Goal: Information Seeking & Learning: Learn about a topic

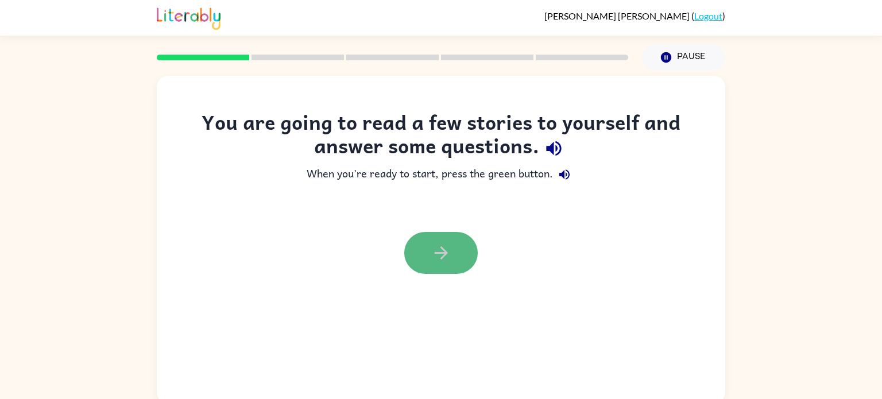
click at [442, 256] on icon "button" at bounding box center [440, 252] width 13 height 13
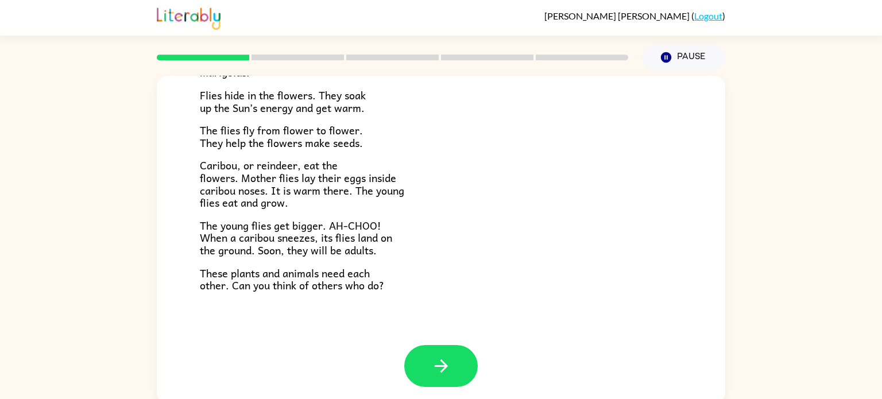
scroll to position [5, 0]
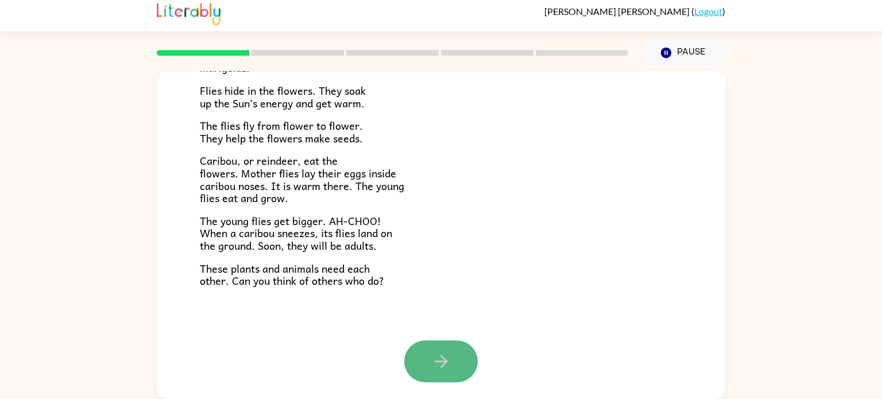
click at [451, 347] on button "button" at bounding box center [440, 361] width 73 height 42
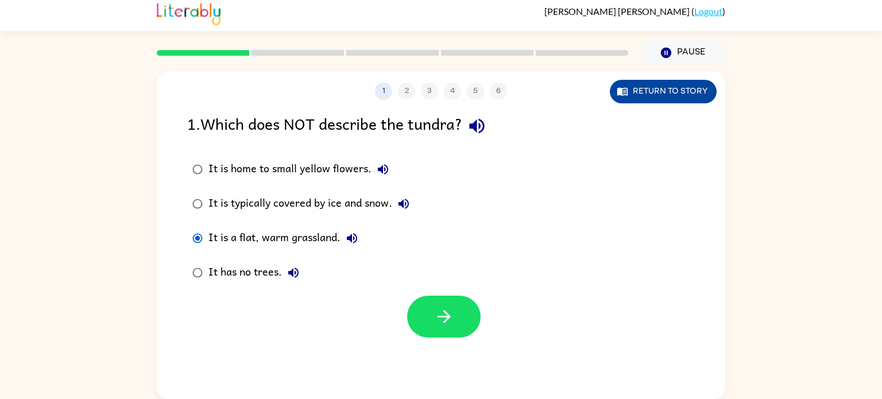
click at [680, 95] on button "Return to story" at bounding box center [663, 92] width 107 height 24
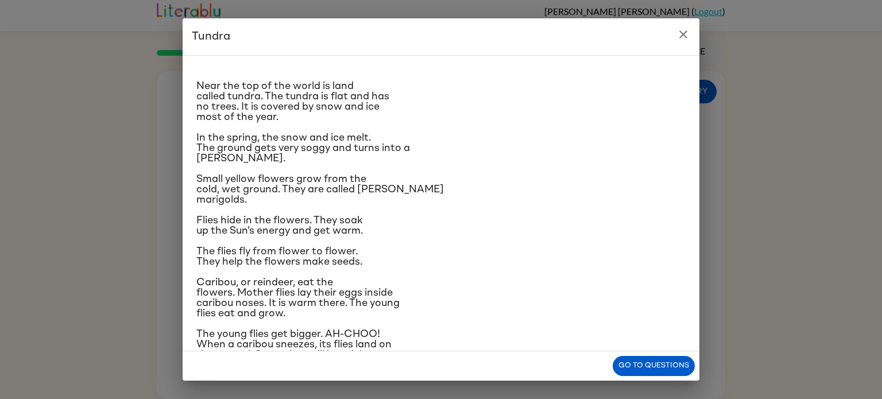
scroll to position [9, 0]
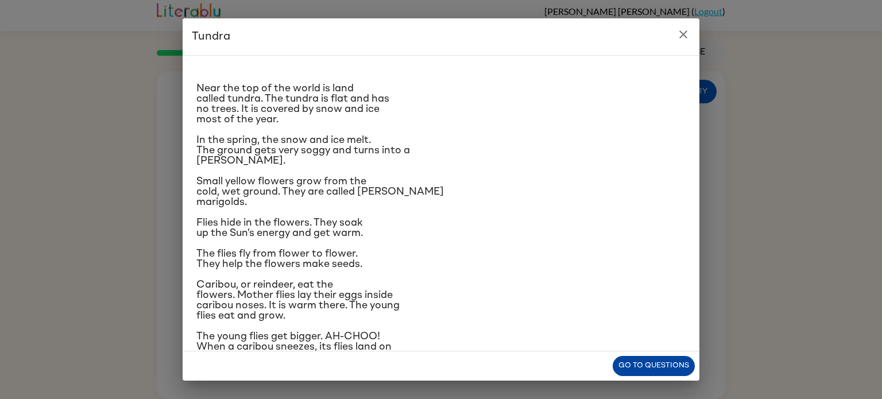
click at [660, 362] on button "Go to questions" at bounding box center [654, 366] width 82 height 20
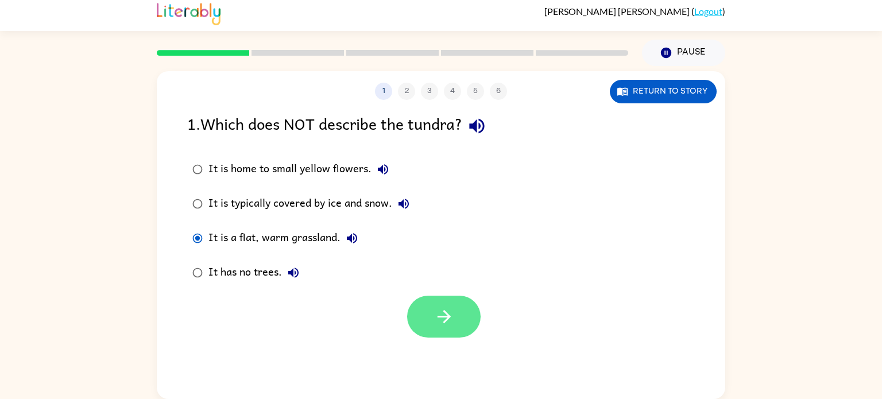
click at [455, 318] on button "button" at bounding box center [443, 317] width 73 height 42
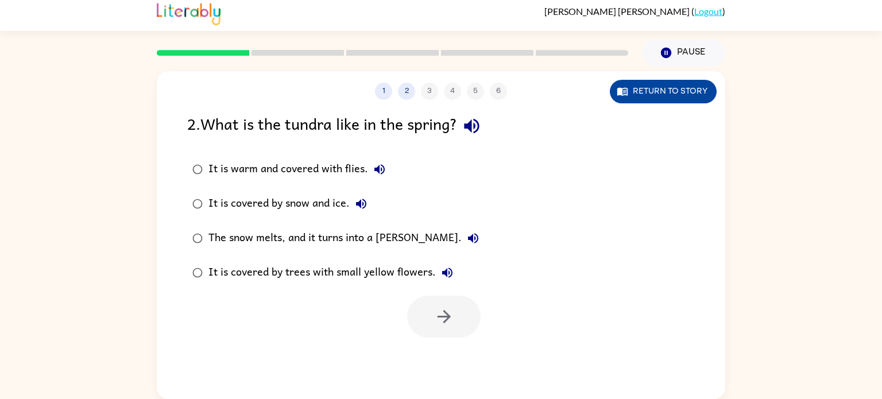
click at [676, 97] on button "Return to story" at bounding box center [663, 92] width 107 height 24
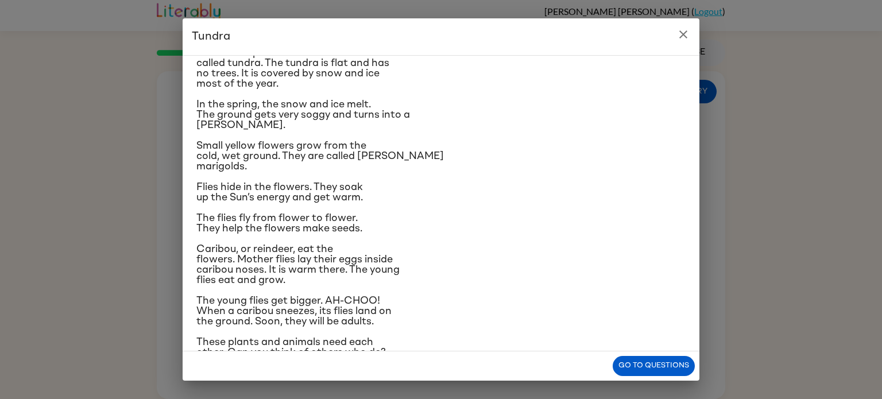
scroll to position [46, 0]
click at [637, 359] on button "Go to questions" at bounding box center [654, 366] width 82 height 20
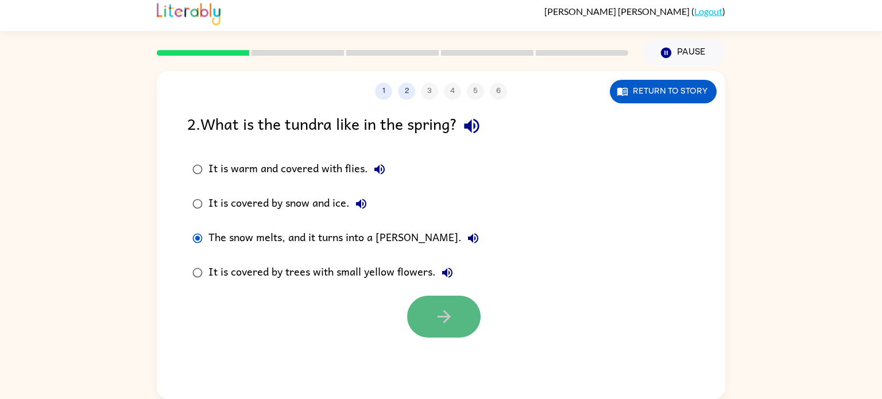
click at [444, 323] on icon "button" at bounding box center [444, 317] width 20 height 20
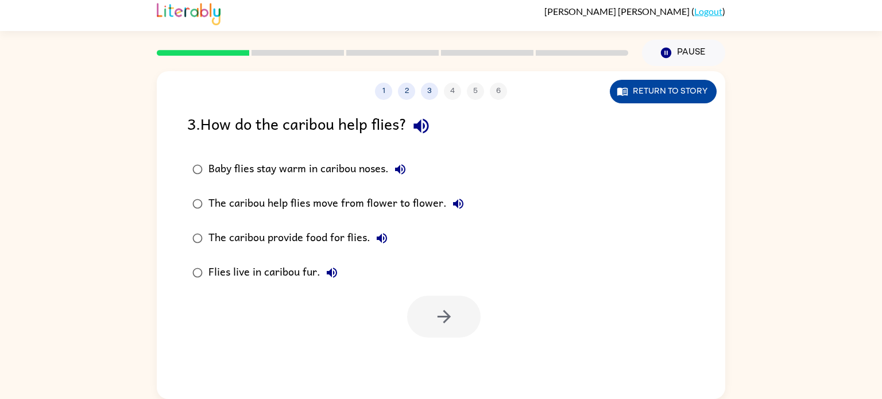
click at [679, 87] on button "Return to story" at bounding box center [663, 92] width 107 height 24
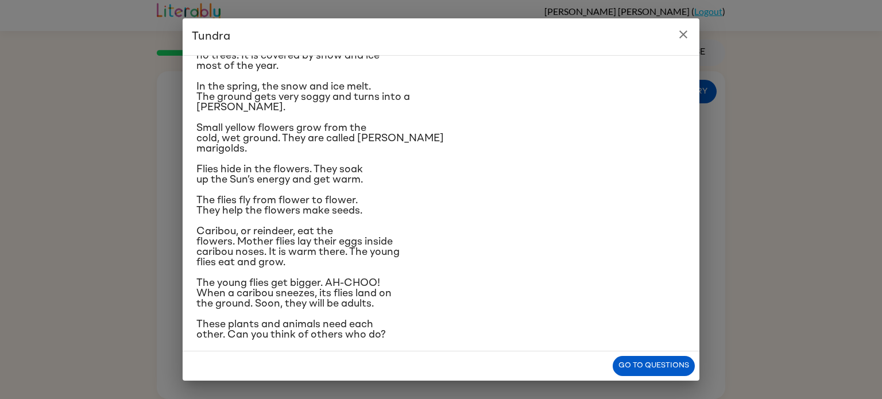
scroll to position [65, 0]
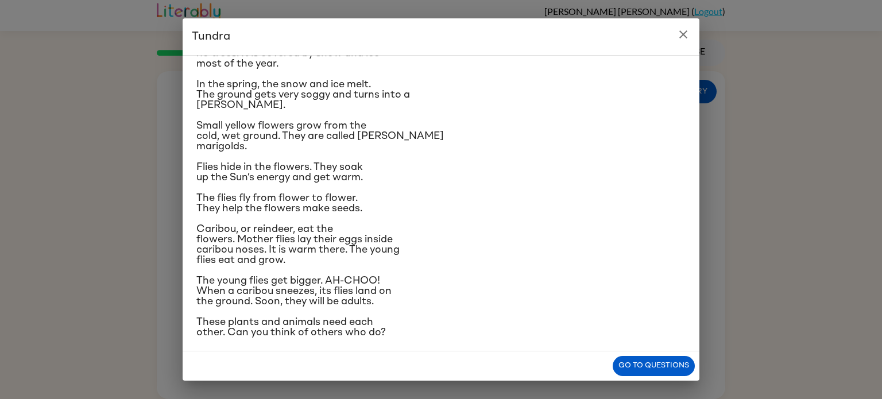
click at [687, 32] on icon "close" at bounding box center [683, 35] width 14 height 14
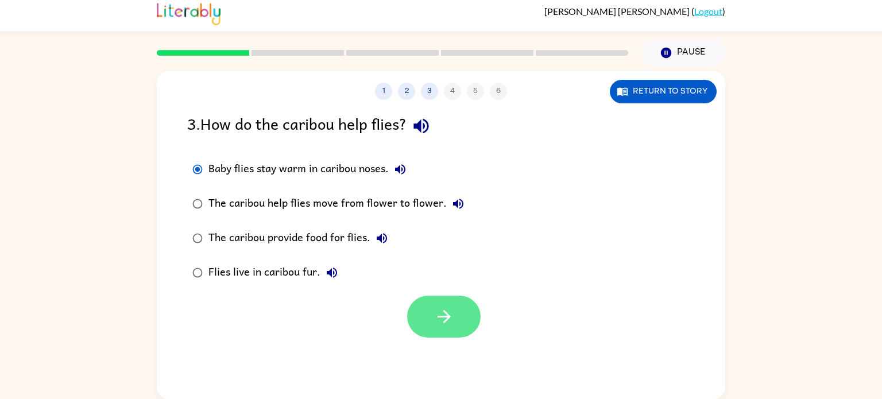
click at [452, 315] on icon "button" at bounding box center [444, 317] width 20 height 20
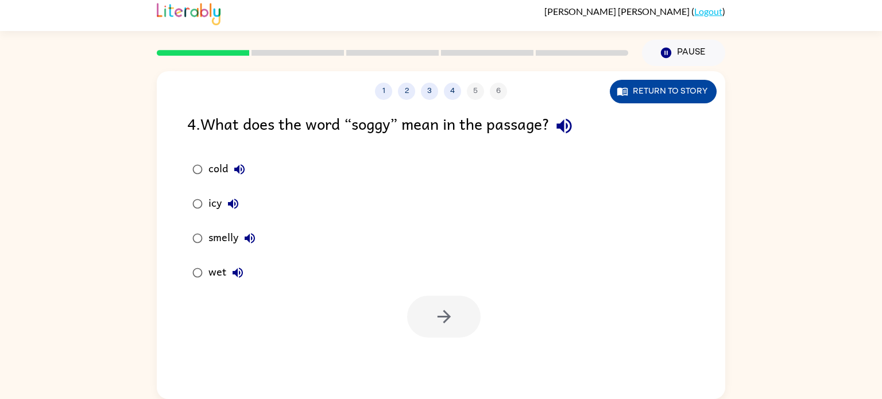
click at [636, 88] on button "Return to story" at bounding box center [663, 92] width 107 height 24
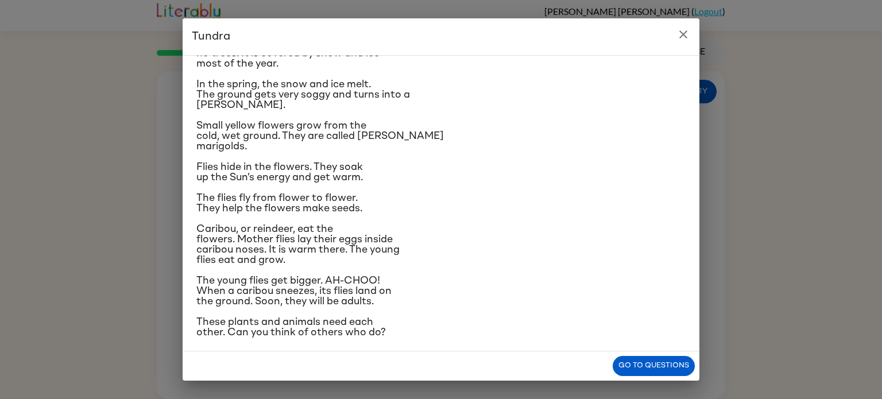
scroll to position [64, 0]
click at [662, 362] on button "Go to questions" at bounding box center [654, 366] width 82 height 20
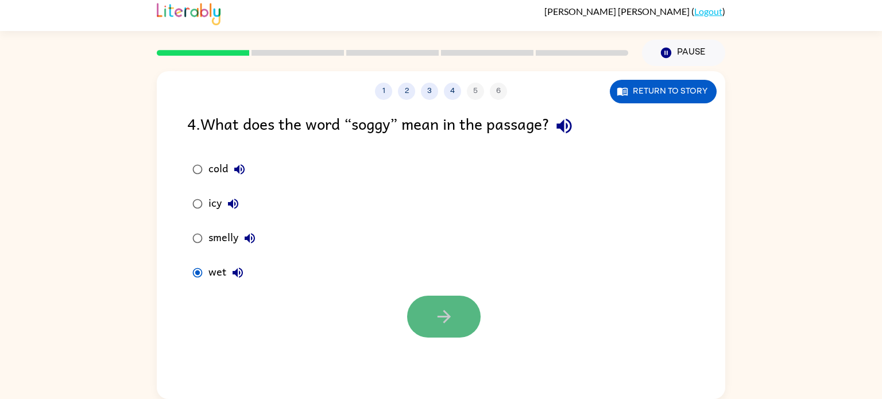
click at [439, 304] on button "button" at bounding box center [443, 317] width 73 height 42
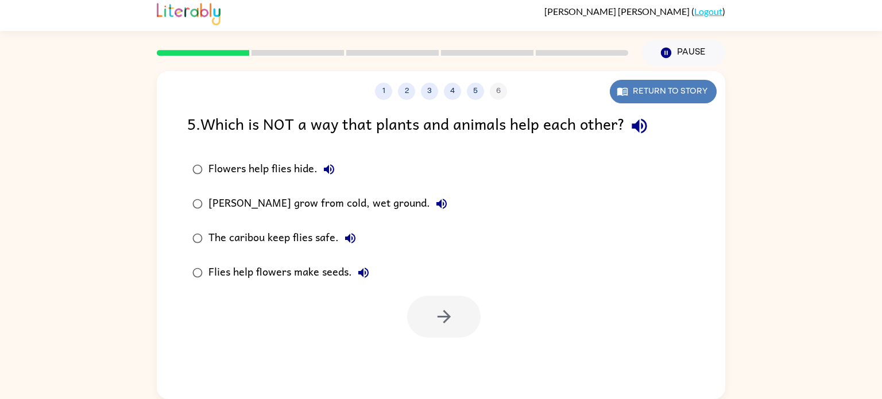
click at [648, 94] on button "Return to story" at bounding box center [663, 92] width 107 height 24
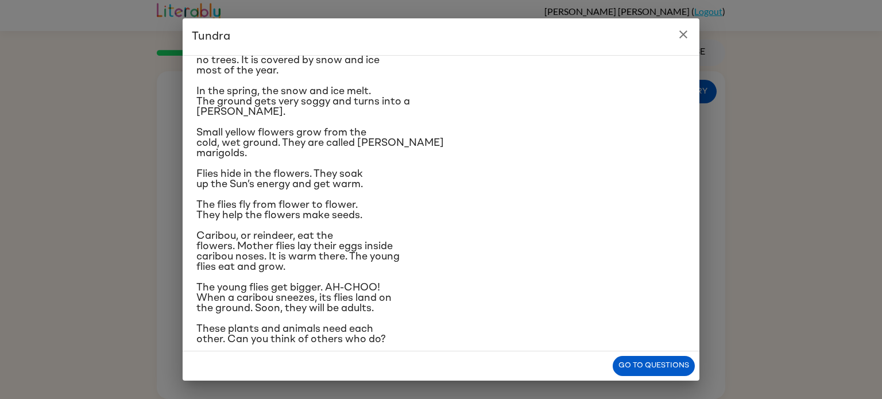
scroll to position [65, 0]
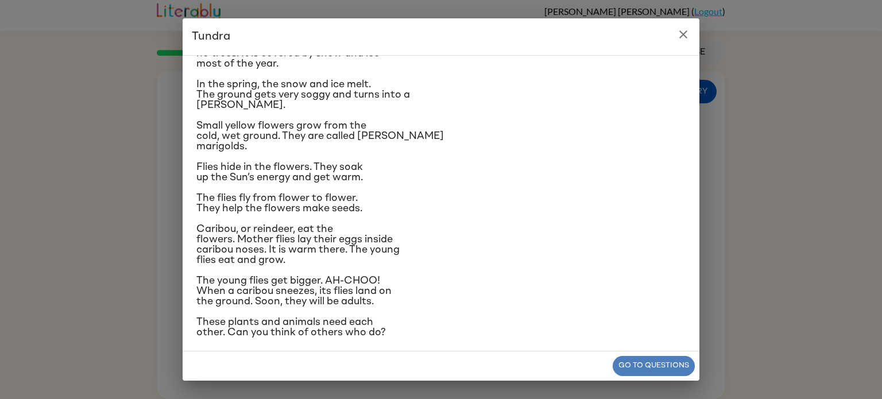
click at [664, 367] on button "Go to questions" at bounding box center [654, 366] width 82 height 20
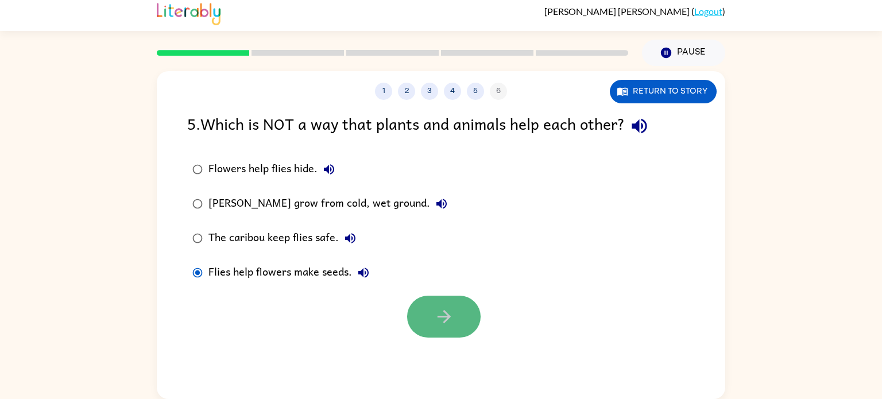
click at [457, 302] on button "button" at bounding box center [443, 317] width 73 height 42
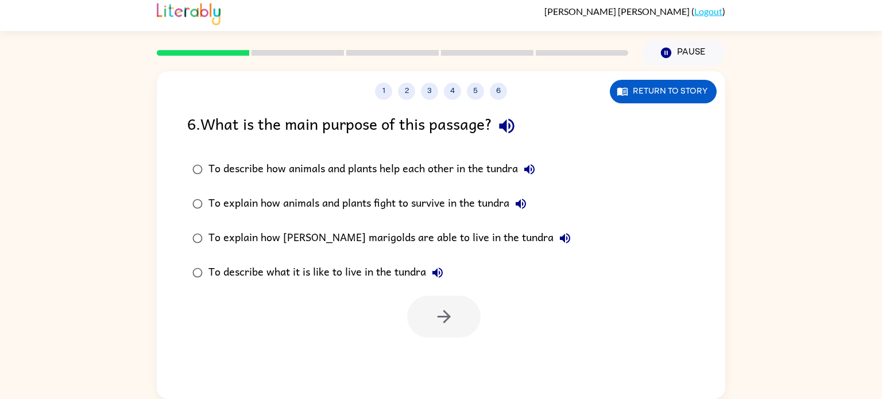
click at [375, 200] on div "To explain how animals and plants fight to survive in the tundra" at bounding box center [370, 203] width 324 height 23
click at [440, 319] on icon "button" at bounding box center [444, 317] width 20 height 20
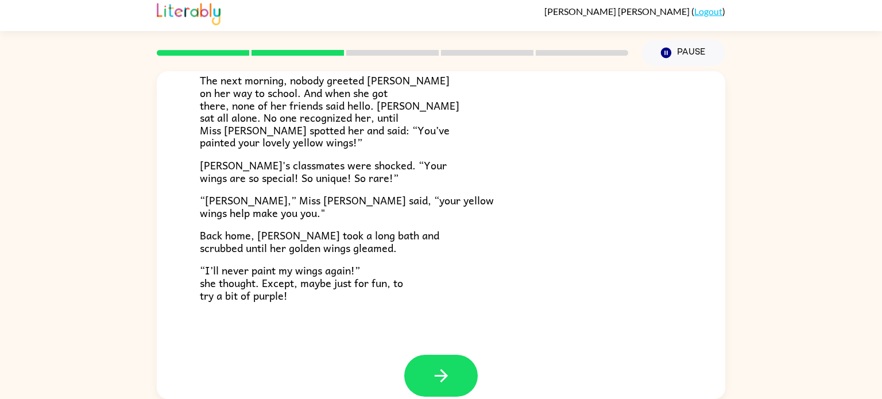
scroll to position [321, 0]
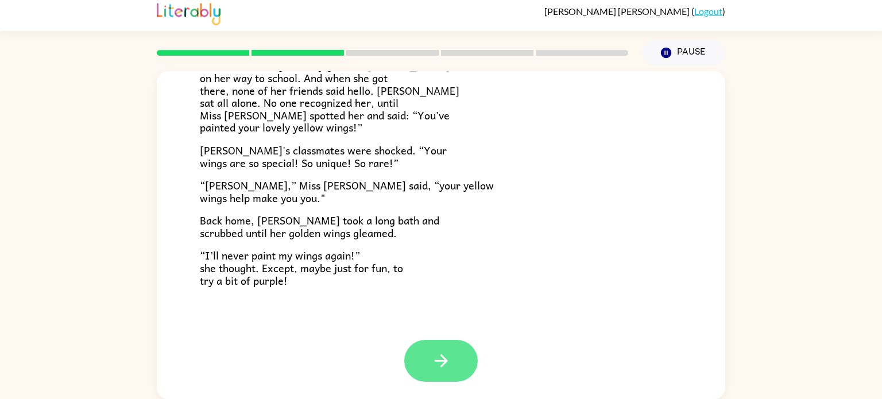
click at [440, 361] on icon "button" at bounding box center [440, 360] width 13 height 13
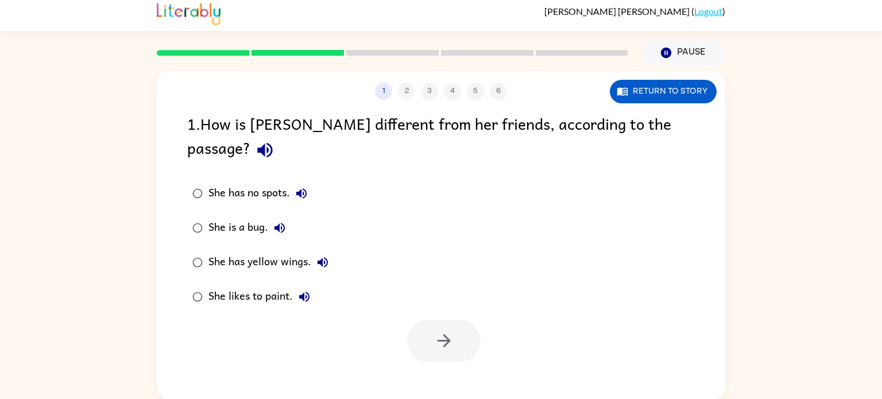
scroll to position [0, 0]
click at [461, 320] on button "button" at bounding box center [443, 341] width 73 height 42
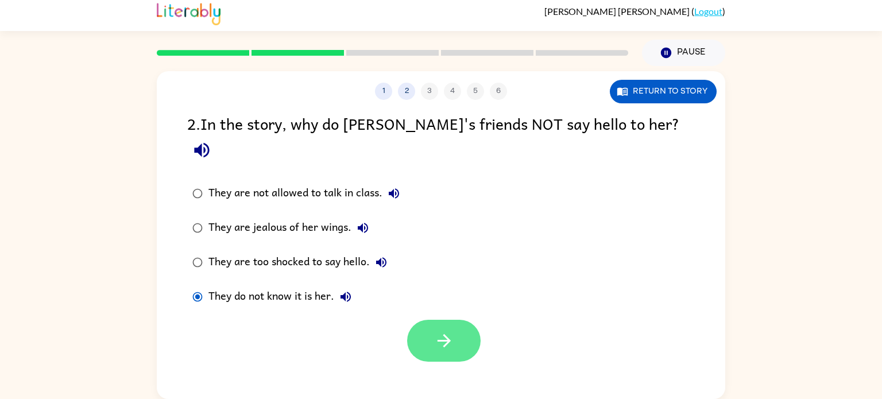
click at [454, 323] on button "button" at bounding box center [443, 341] width 73 height 42
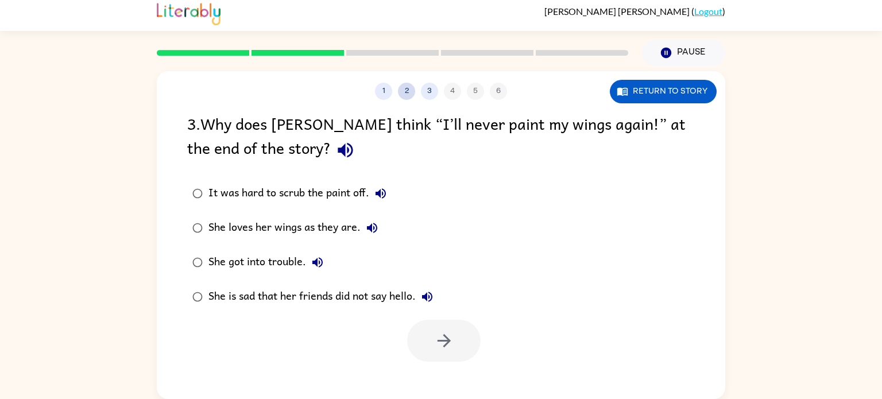
click at [405, 86] on button "2" at bounding box center [406, 91] width 17 height 17
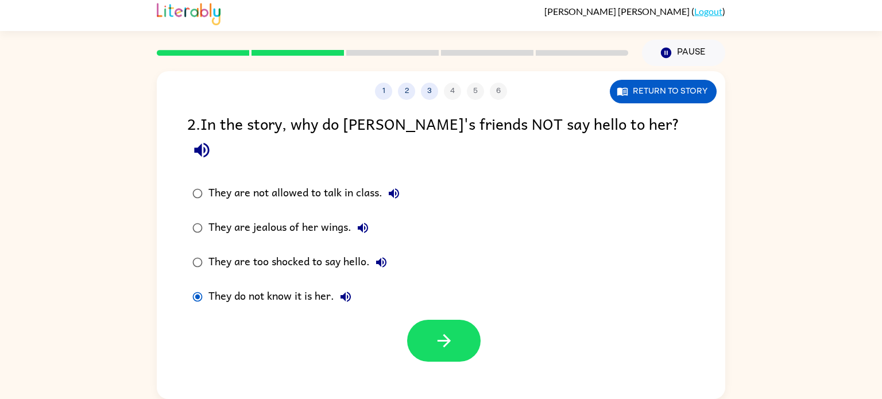
click at [211, 251] on div "They are too shocked to say hello." at bounding box center [300, 262] width 184 height 23
click at [635, 92] on button "Return to story" at bounding box center [663, 92] width 107 height 24
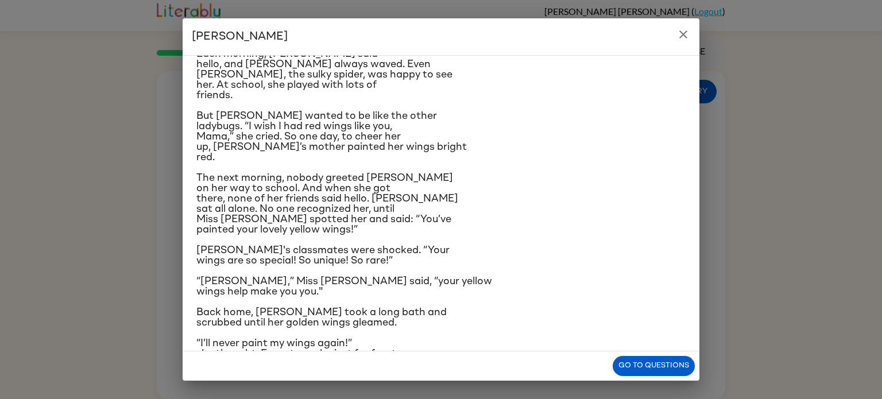
scroll to position [108, 0]
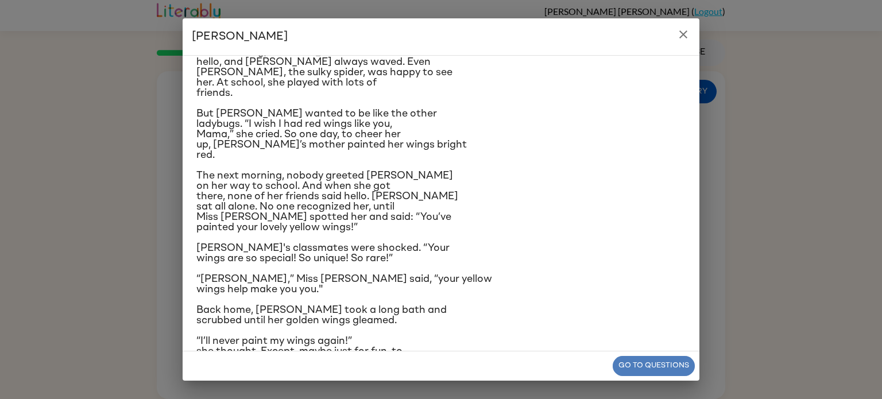
click at [630, 370] on button "Go to questions" at bounding box center [654, 366] width 82 height 20
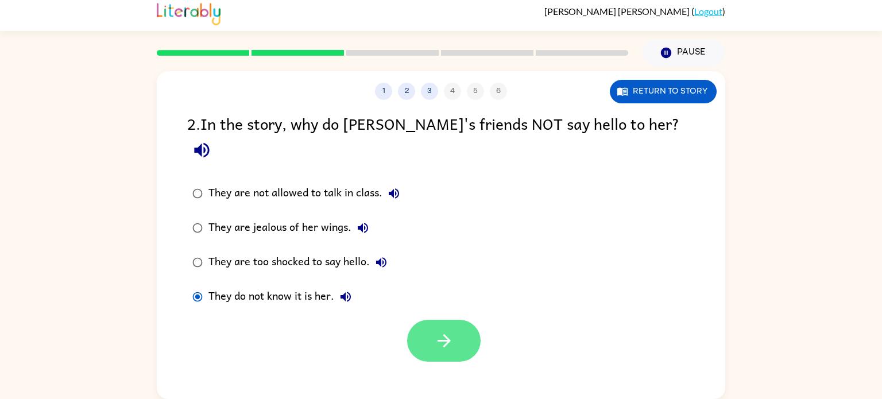
click at [439, 320] on button "button" at bounding box center [443, 341] width 73 height 42
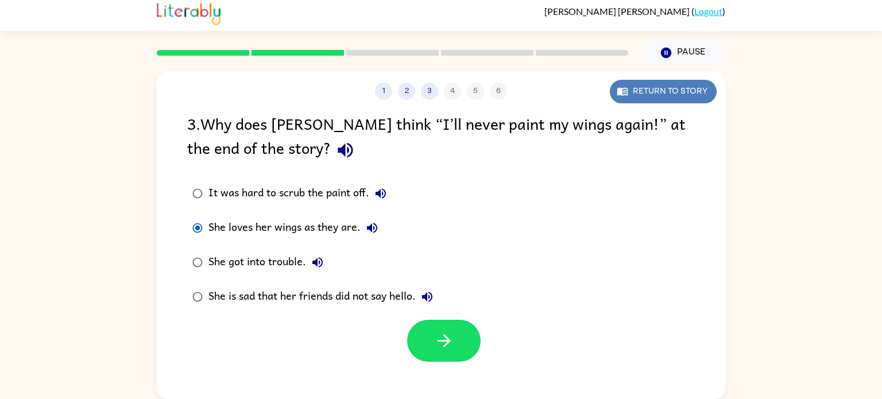
click at [644, 98] on button "Return to story" at bounding box center [663, 92] width 107 height 24
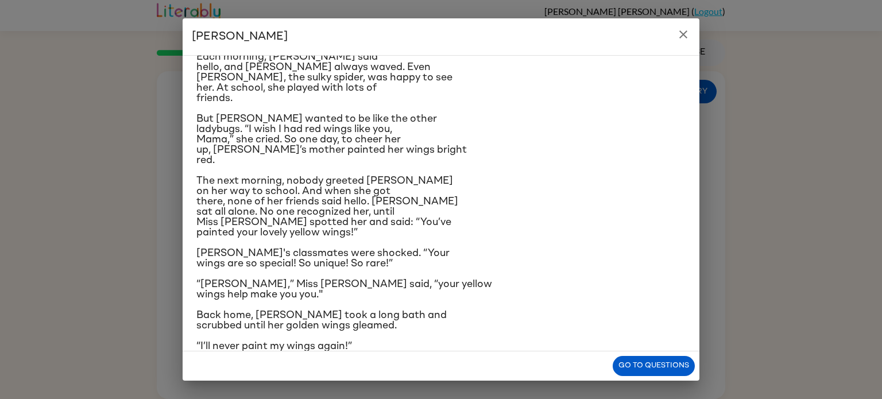
scroll to position [136, 0]
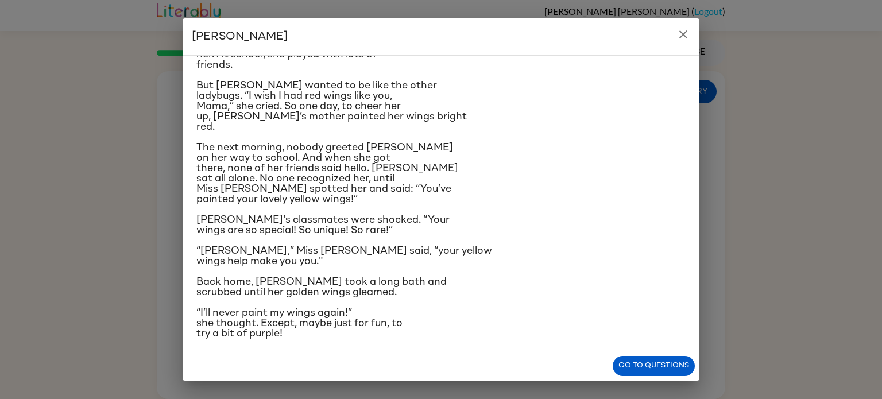
click at [681, 35] on icon "close" at bounding box center [683, 34] width 8 height 8
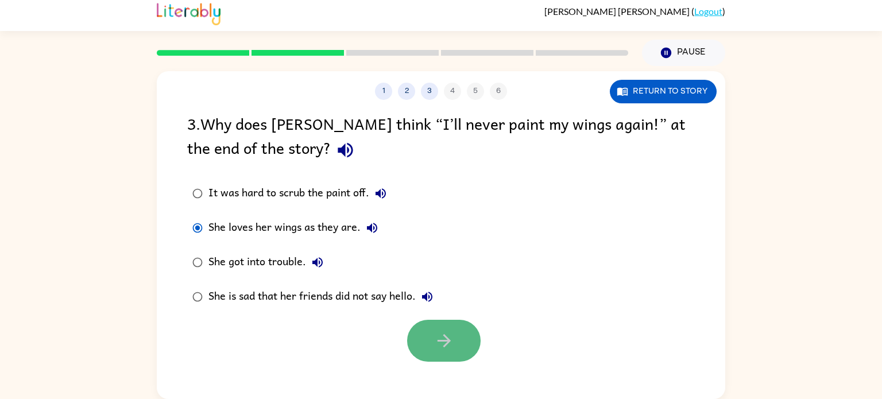
click at [425, 352] on button "button" at bounding box center [443, 341] width 73 height 42
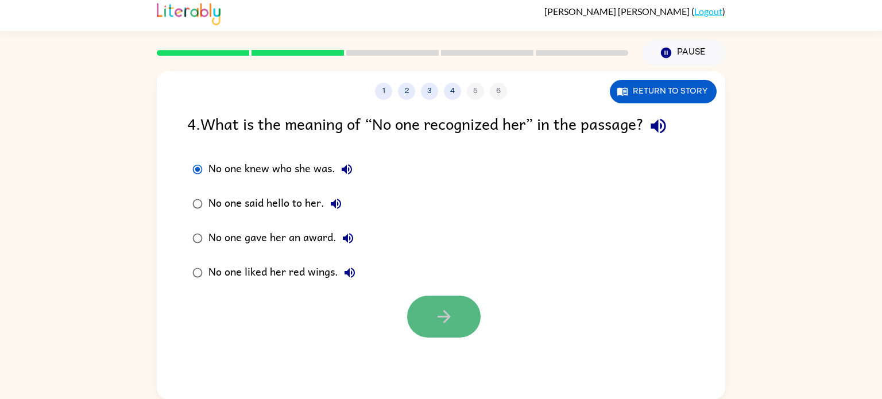
click at [426, 319] on button "button" at bounding box center [443, 317] width 73 height 42
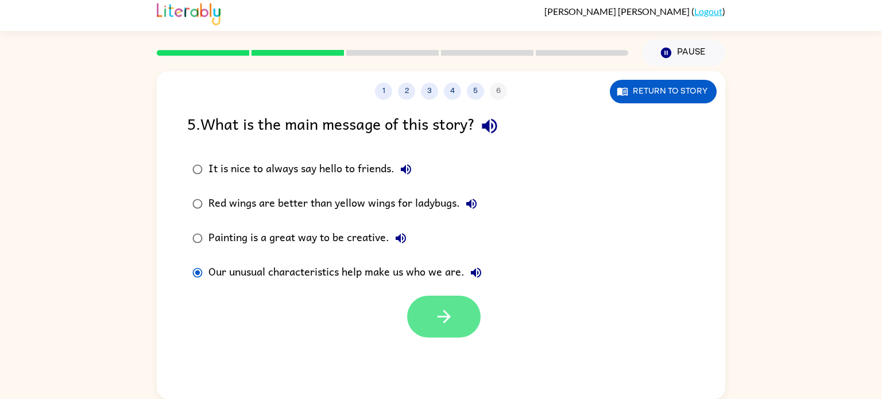
click at [437, 303] on button "button" at bounding box center [443, 317] width 73 height 42
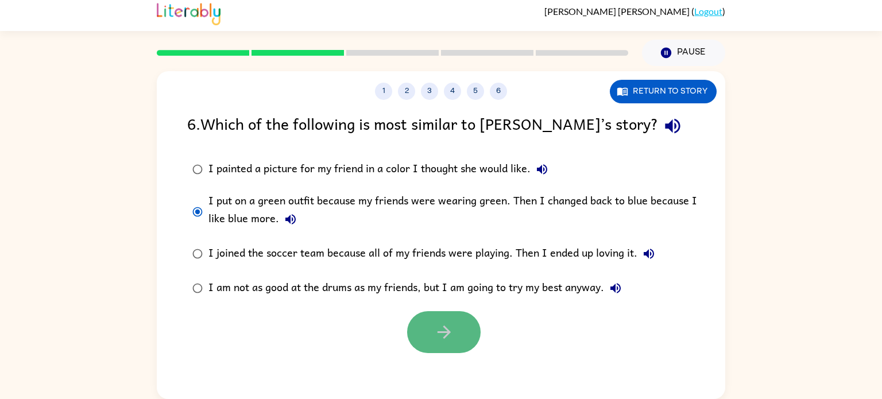
click at [440, 322] on icon "button" at bounding box center [444, 332] width 20 height 20
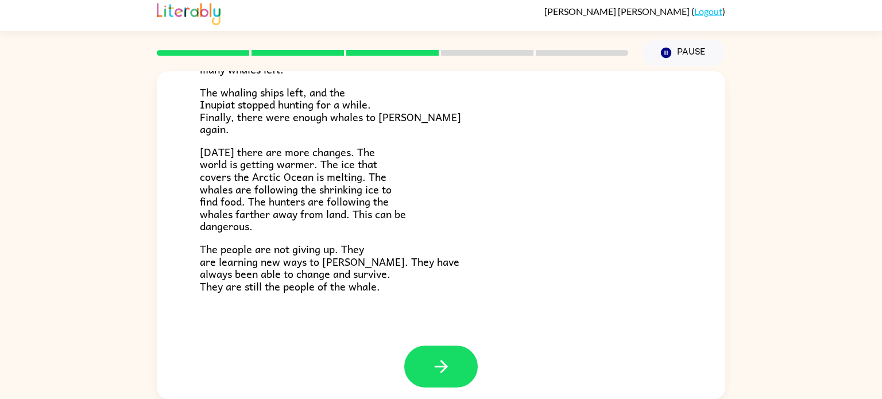
scroll to position [387, 0]
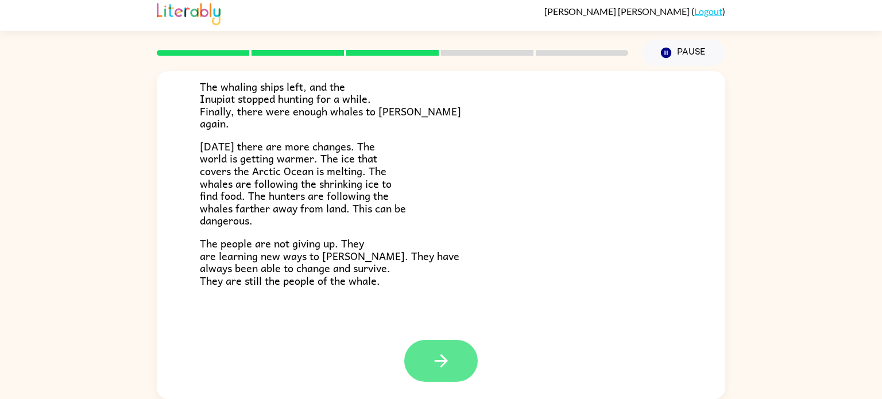
click at [428, 369] on button "button" at bounding box center [440, 361] width 73 height 42
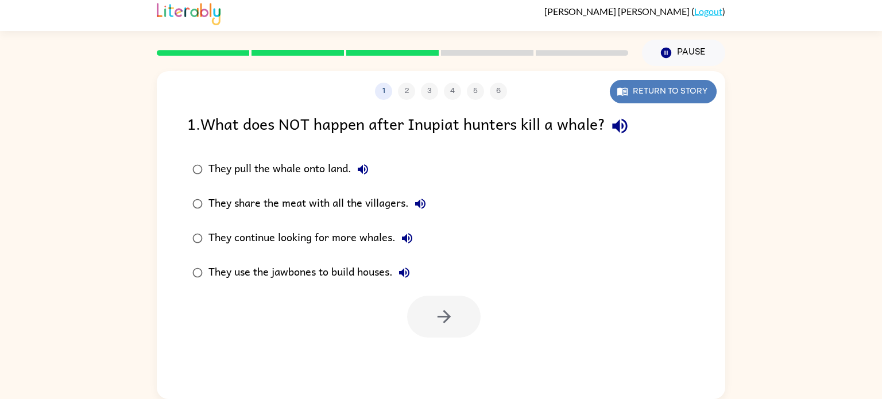
click at [670, 84] on button "Return to story" at bounding box center [663, 92] width 107 height 24
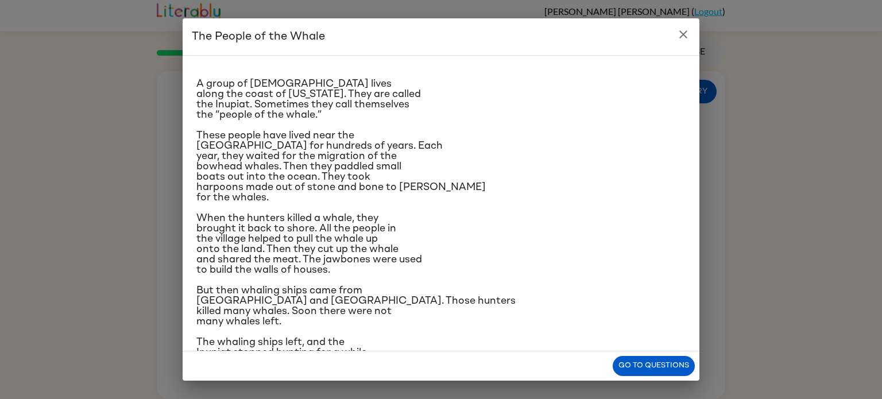
scroll to position [13, 0]
click at [631, 367] on button "Go to questions" at bounding box center [654, 366] width 82 height 20
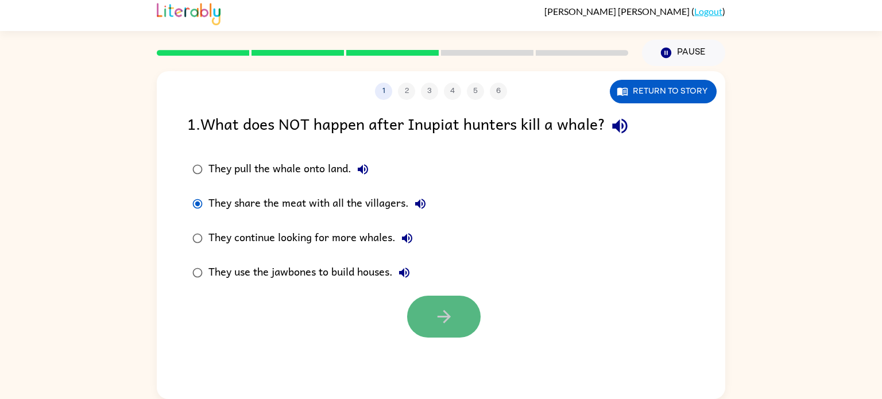
click at [425, 305] on button "button" at bounding box center [443, 317] width 73 height 42
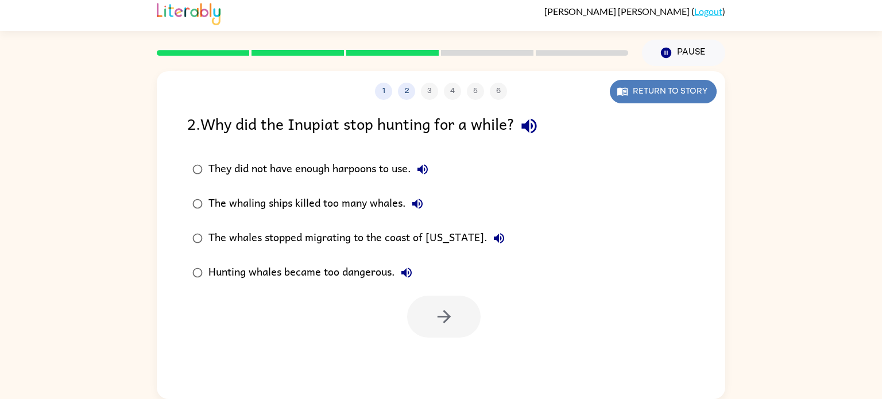
click at [654, 88] on button "Return to story" at bounding box center [663, 92] width 107 height 24
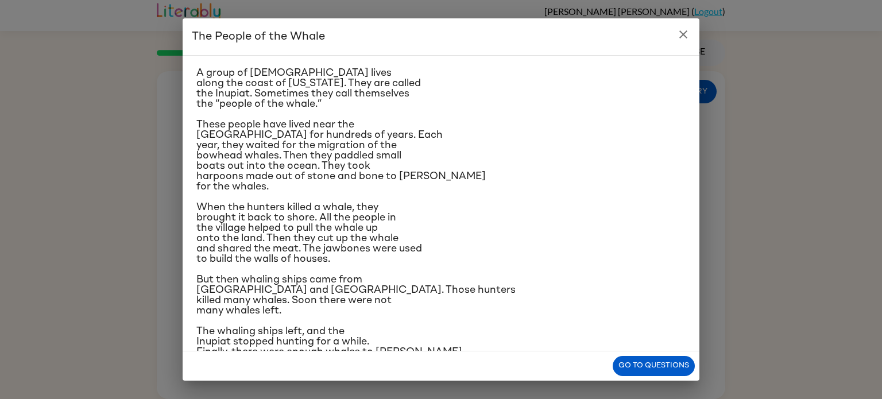
scroll to position [25, 0]
click at [623, 361] on button "Go to questions" at bounding box center [654, 366] width 82 height 20
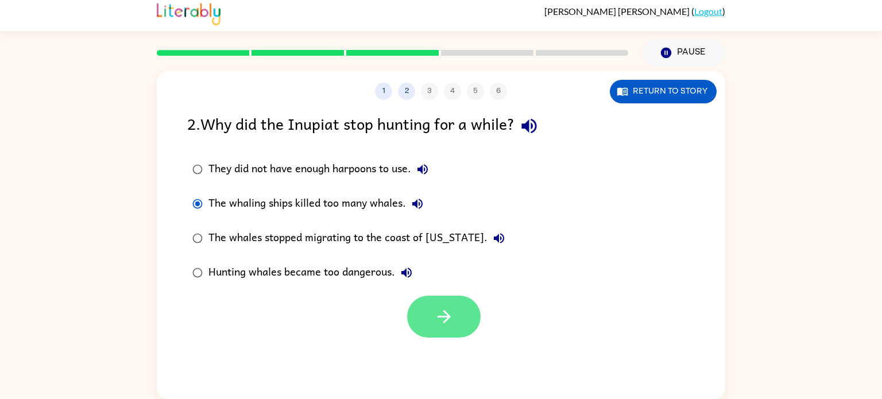
click at [436, 307] on icon "button" at bounding box center [444, 317] width 20 height 20
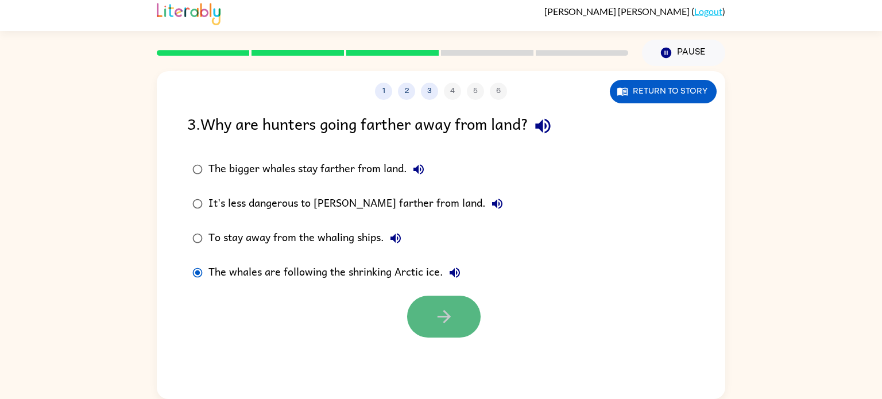
click at [441, 319] on icon "button" at bounding box center [444, 317] width 20 height 20
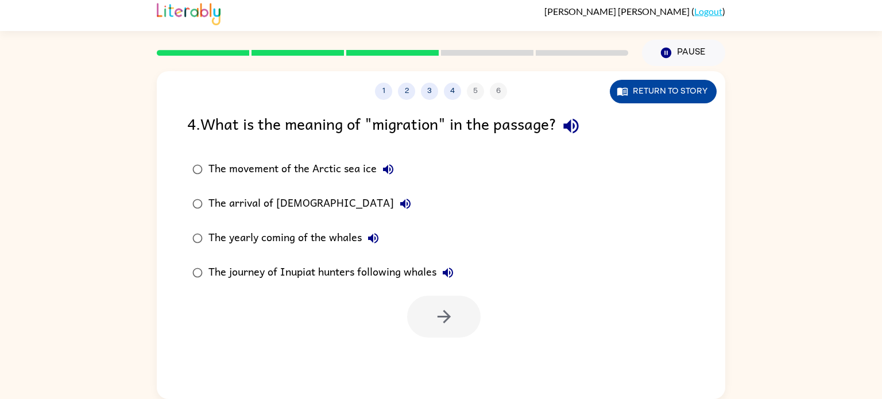
click at [679, 95] on button "Return to story" at bounding box center [663, 92] width 107 height 24
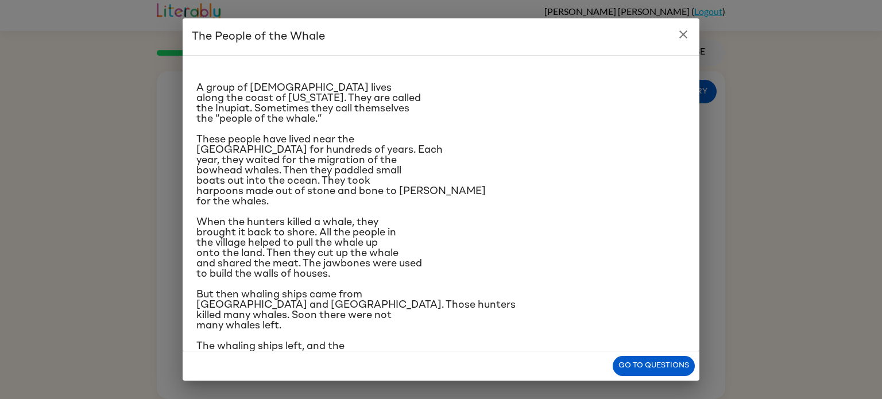
scroll to position [5, 0]
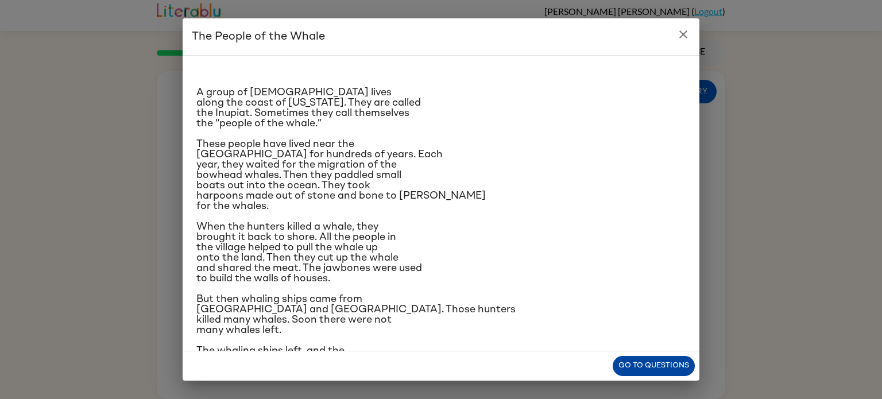
click at [640, 364] on button "Go to questions" at bounding box center [654, 366] width 82 height 20
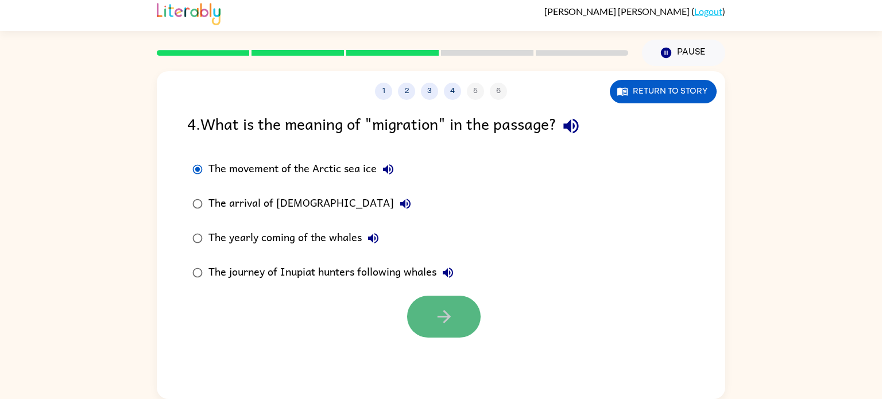
click at [468, 311] on button "button" at bounding box center [443, 317] width 73 height 42
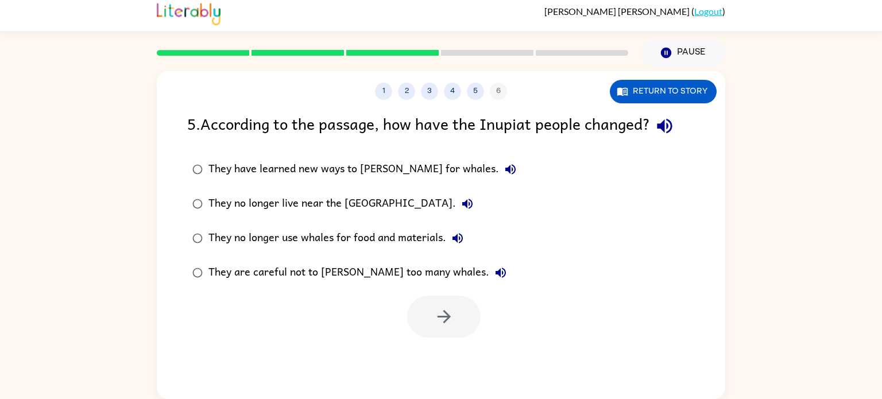
click at [260, 165] on div "They have learned new ways to [PERSON_NAME] for whales." at bounding box center [364, 169] width 313 height 23
click at [452, 320] on icon "button" at bounding box center [444, 317] width 20 height 20
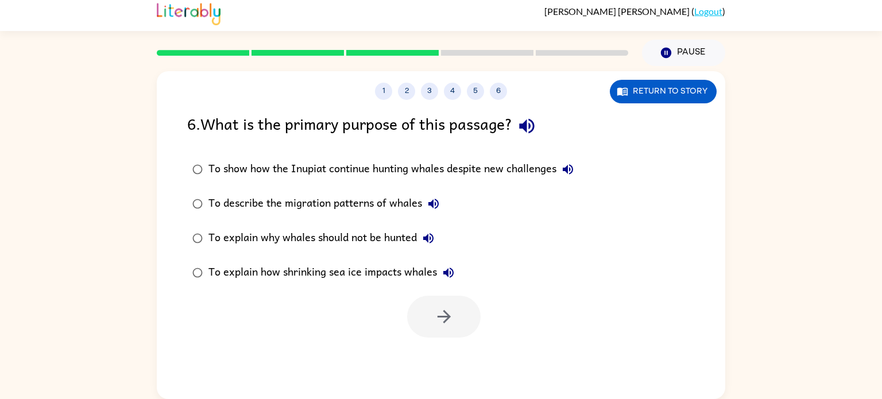
click at [336, 168] on div "To show how the Inupiat continue hunting whales despite new challenges" at bounding box center [393, 169] width 371 height 23
click at [448, 319] on icon "button" at bounding box center [444, 317] width 20 height 20
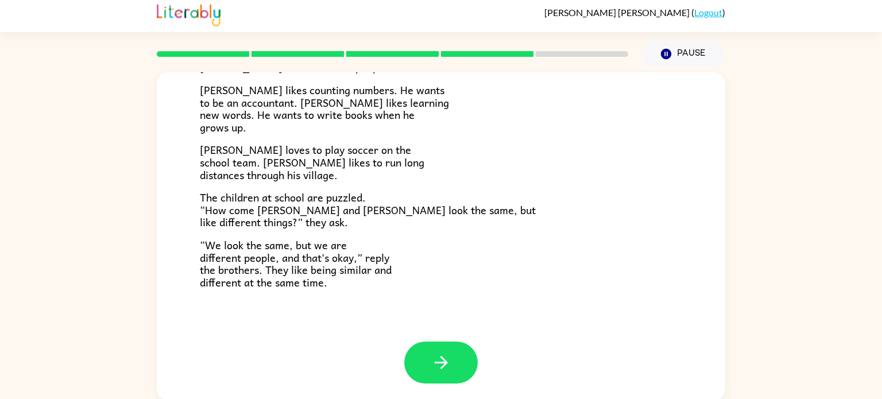
scroll to position [5, 0]
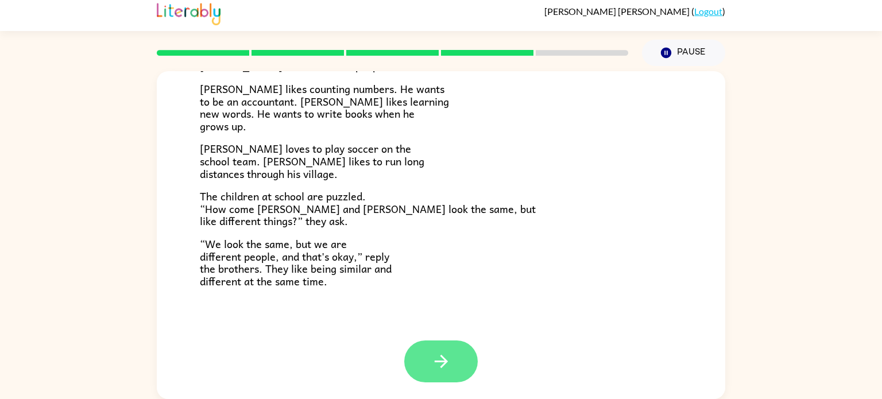
click at [429, 357] on button "button" at bounding box center [440, 361] width 73 height 42
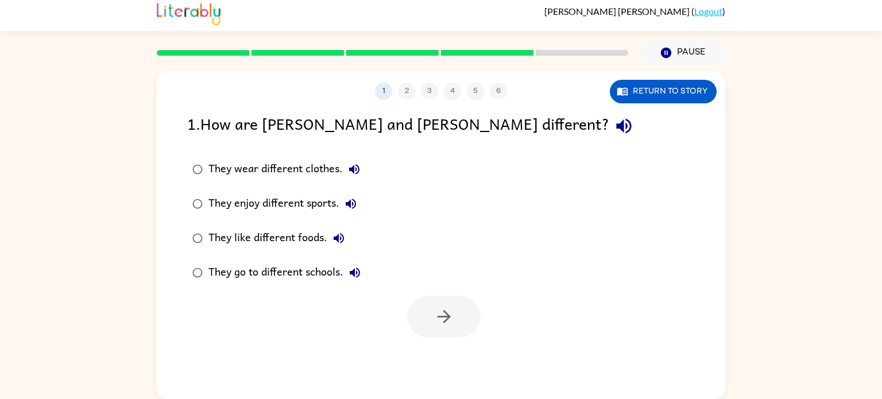
scroll to position [0, 0]
click at [288, 199] on div "They enjoy different sports." at bounding box center [285, 203] width 154 height 23
click at [448, 307] on icon "button" at bounding box center [444, 317] width 20 height 20
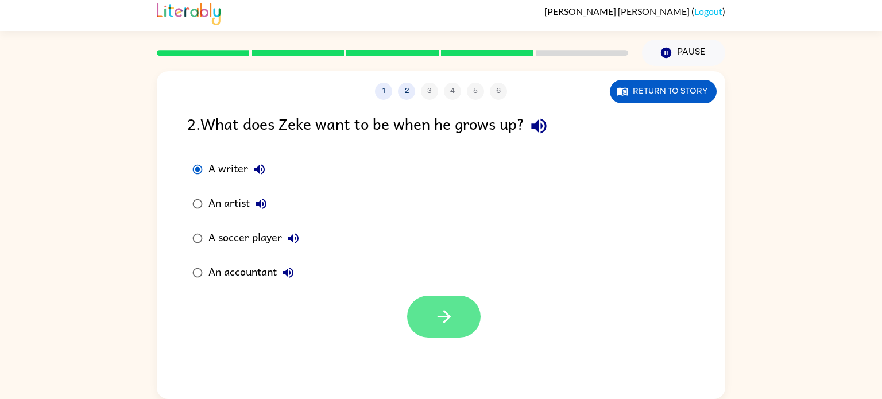
click at [438, 312] on icon "button" at bounding box center [444, 317] width 20 height 20
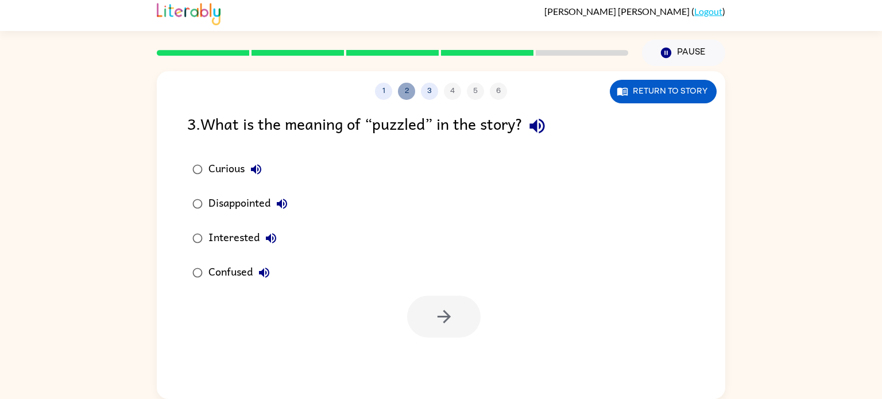
click at [405, 87] on button "2" at bounding box center [406, 91] width 17 height 17
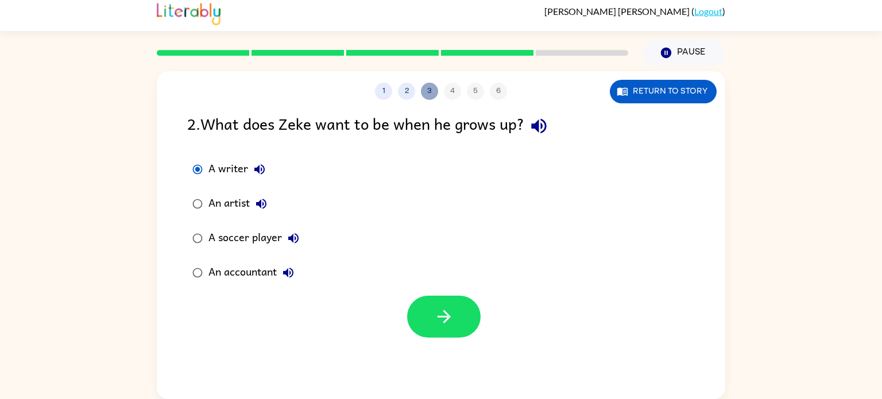
click at [428, 91] on button "3" at bounding box center [429, 91] width 17 height 17
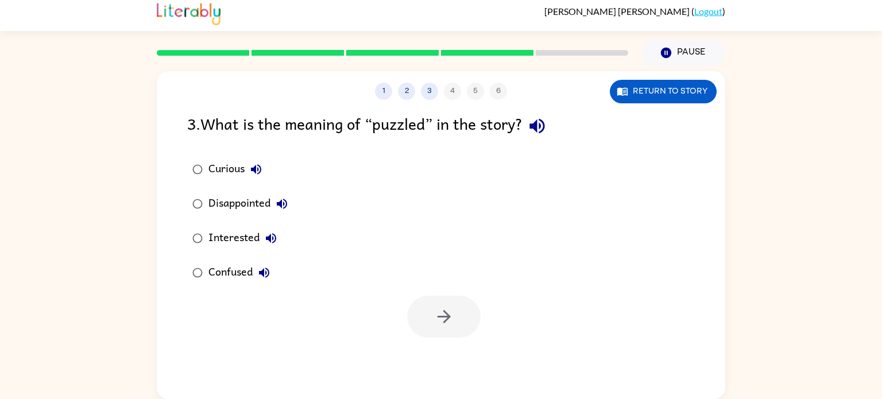
click at [452, 87] on div "1 2 3 4 5 6" at bounding box center [441, 91] width 568 height 17
click at [452, 89] on div "1 2 3 4 5 6" at bounding box center [441, 91] width 568 height 17
click at [424, 313] on button "button" at bounding box center [443, 317] width 73 height 42
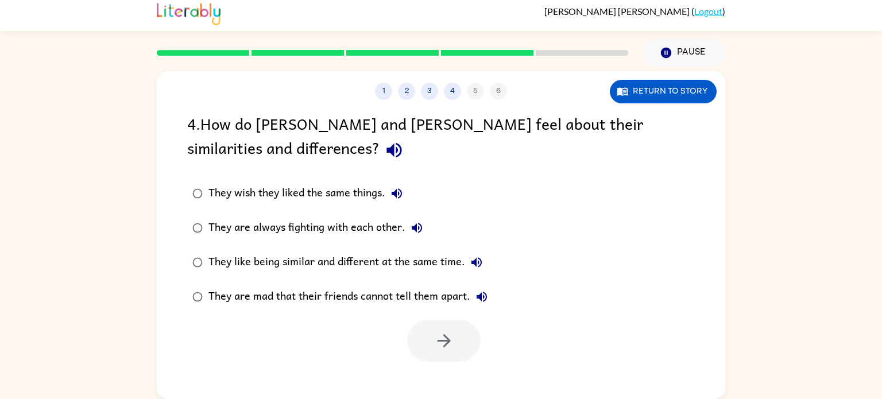
click at [256, 257] on div "They like being similar and different at the same time." at bounding box center [348, 262] width 280 height 23
click at [454, 340] on button "button" at bounding box center [443, 341] width 73 height 42
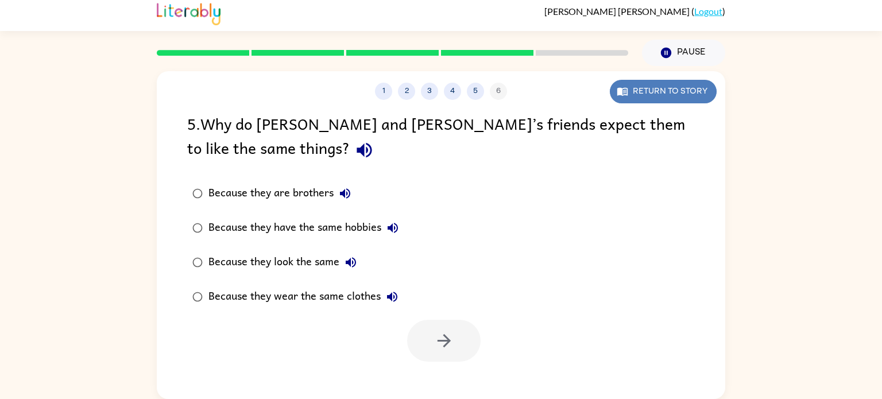
click at [651, 86] on button "Return to story" at bounding box center [663, 92] width 107 height 24
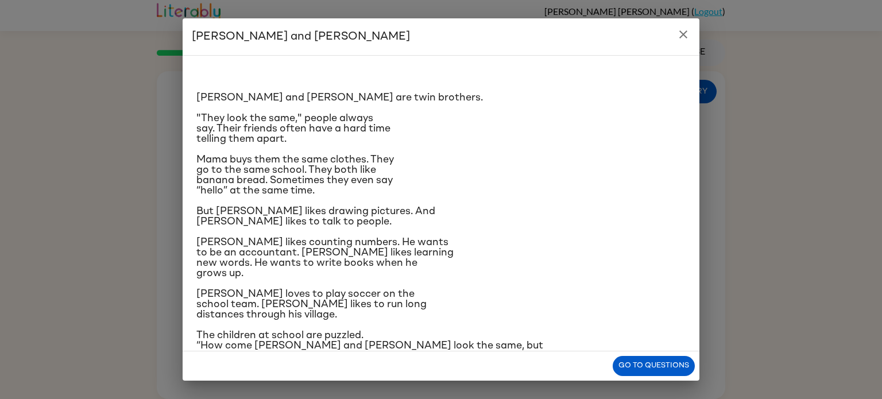
scroll to position [75, 0]
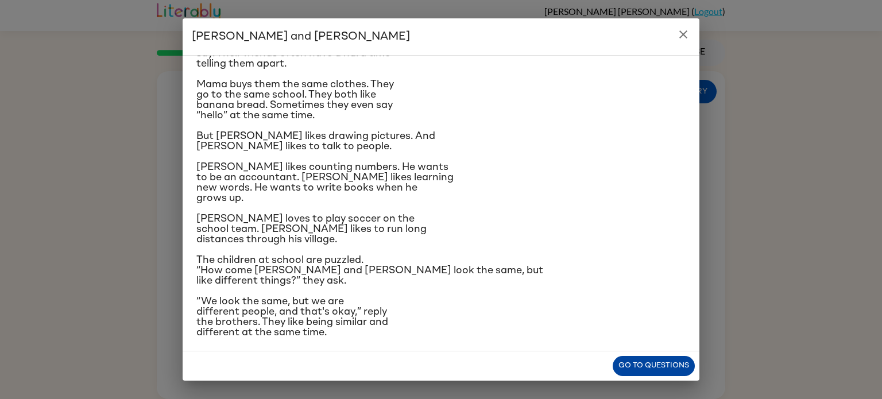
click at [650, 364] on button "Go to questions" at bounding box center [654, 366] width 82 height 20
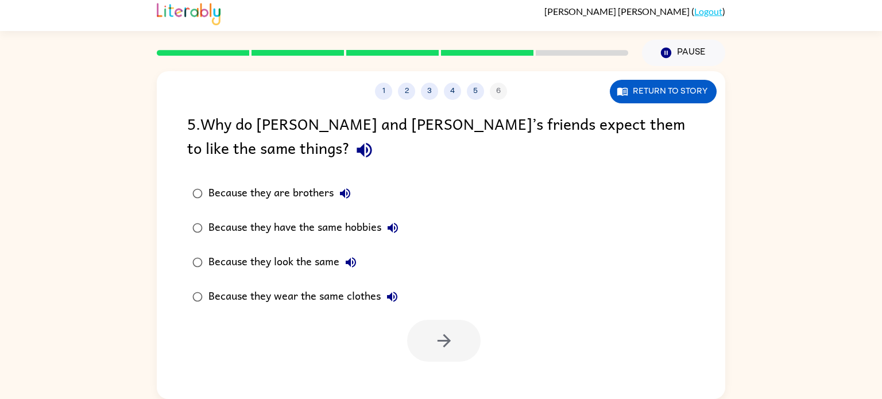
click at [266, 264] on div "Because they look the same" at bounding box center [285, 262] width 154 height 23
click at [463, 336] on button "button" at bounding box center [443, 341] width 73 height 42
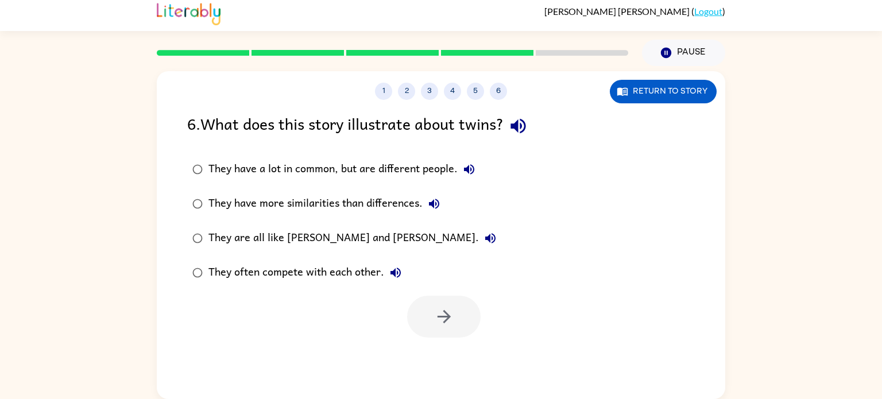
click at [355, 164] on div "They have a lot in common, but are different people." at bounding box center [344, 169] width 272 height 23
click at [448, 319] on icon "button" at bounding box center [444, 317] width 20 height 20
